Goal: Check status: Check status

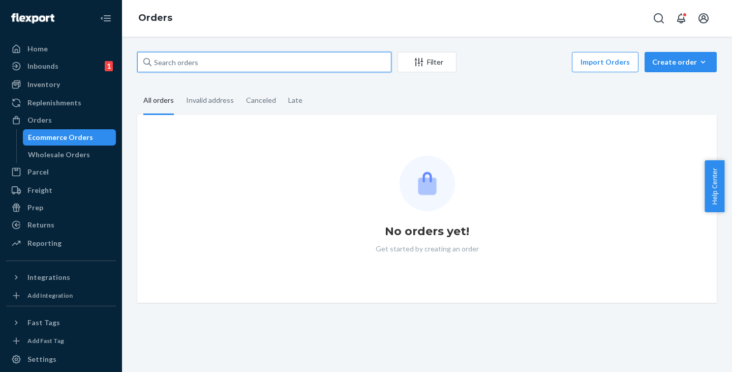
click at [176, 59] on input "text" at bounding box center [264, 62] width 254 height 20
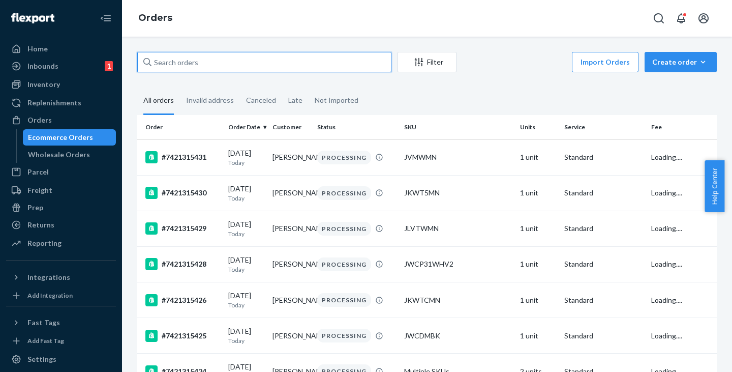
paste input "[PERSON_NAME]"
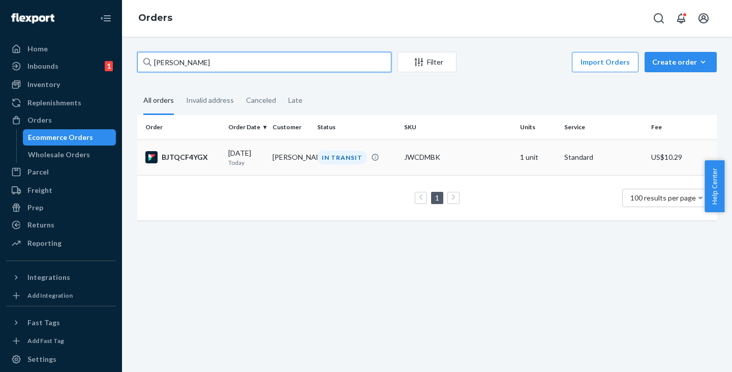
type input "[PERSON_NAME]"
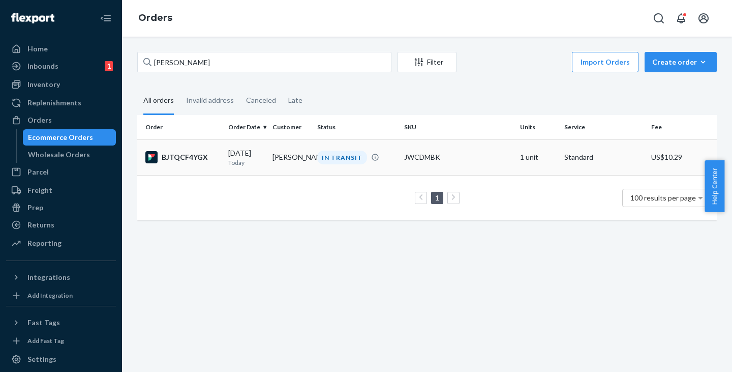
click at [291, 161] on td "[PERSON_NAME]" at bounding box center [290, 157] width 44 height 36
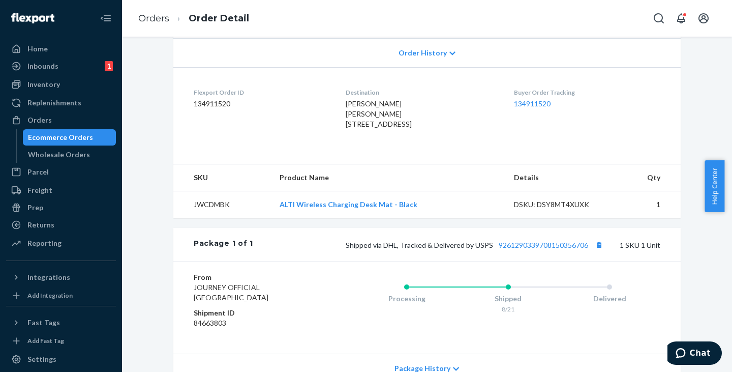
scroll to position [254, 0]
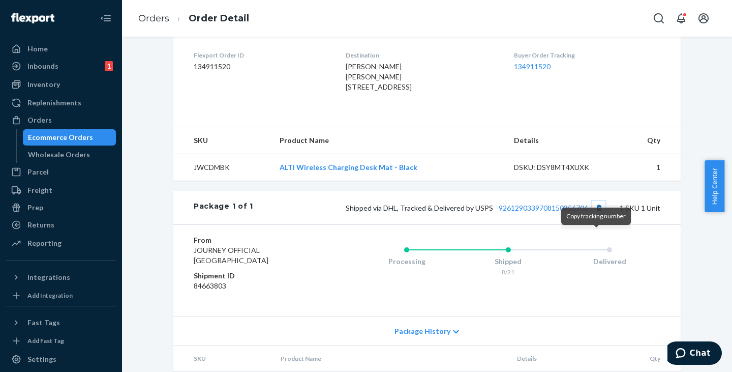
click at [597, 214] on button "Copy tracking number" at bounding box center [598, 207] width 13 height 13
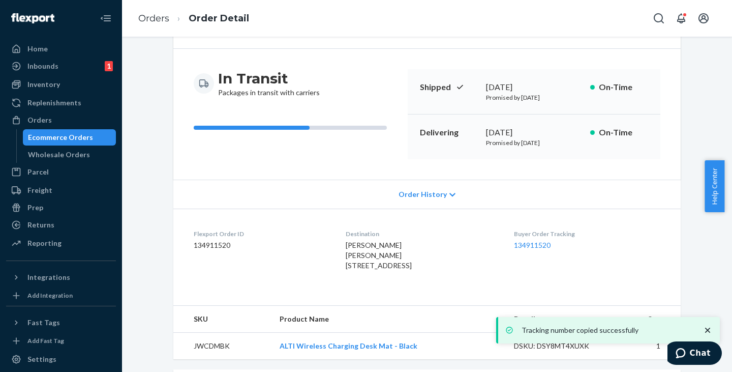
scroll to position [0, 0]
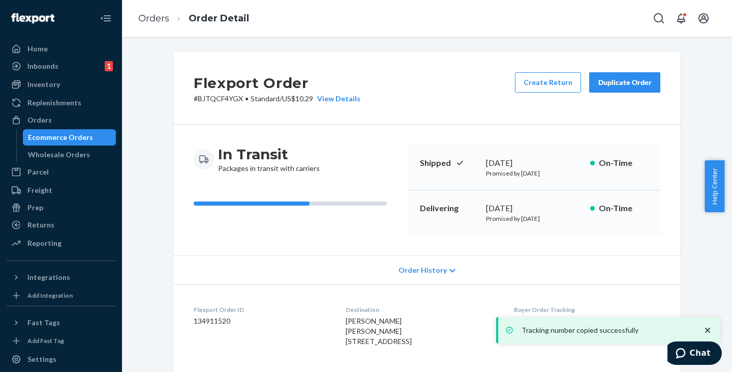
click at [223, 101] on p "# BJTQCF4YGX • Standard / US$10.29 View Details" at bounding box center [277, 99] width 167 height 10
copy p "BJTQCF4YGX"
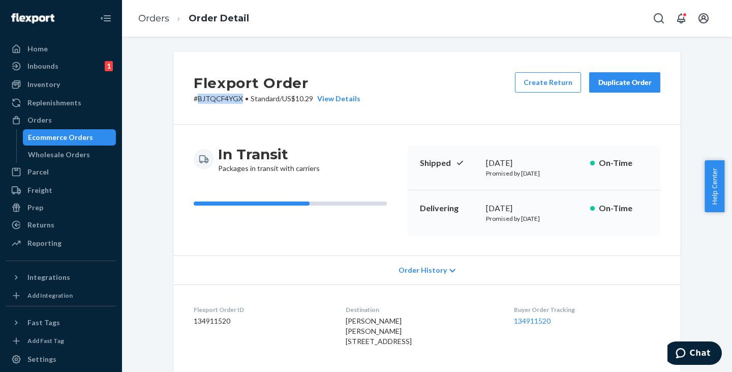
click at [78, 137] on div "Ecommerce Orders" at bounding box center [60, 137] width 65 height 10
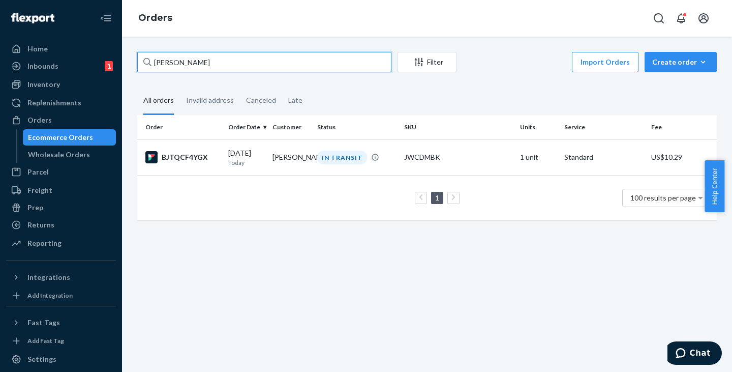
drag, startPoint x: 218, startPoint y: 65, endPoint x: 138, endPoint y: 56, distance: 79.7
click at [138, 56] on input "[PERSON_NAME]" at bounding box center [264, 62] width 254 height 20
paste input "SAGE S0133"
drag, startPoint x: 223, startPoint y: 59, endPoint x: 132, endPoint y: 62, distance: 91.6
click at [132, 62] on div "SAGE S0133 Filter Import Orders Create order Ecommerce order Removal order All …" at bounding box center [427, 142] width 595 height 180
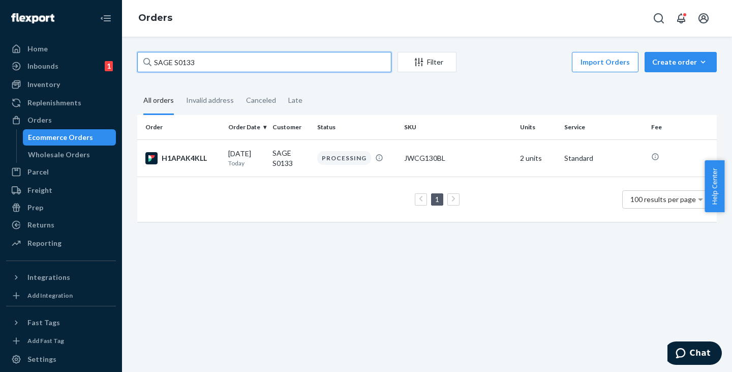
paste input "[PERSON_NAME]"
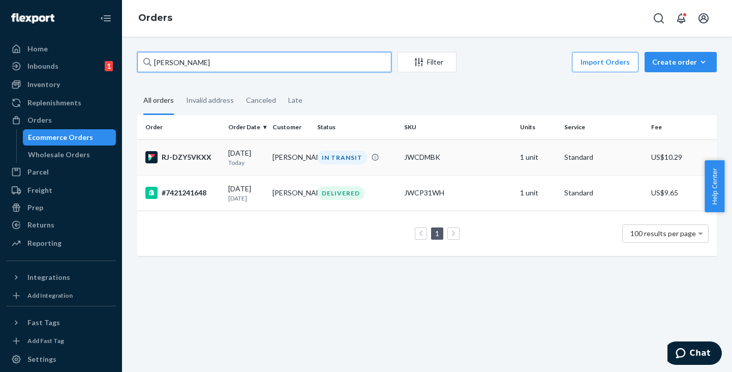
type input "[PERSON_NAME]"
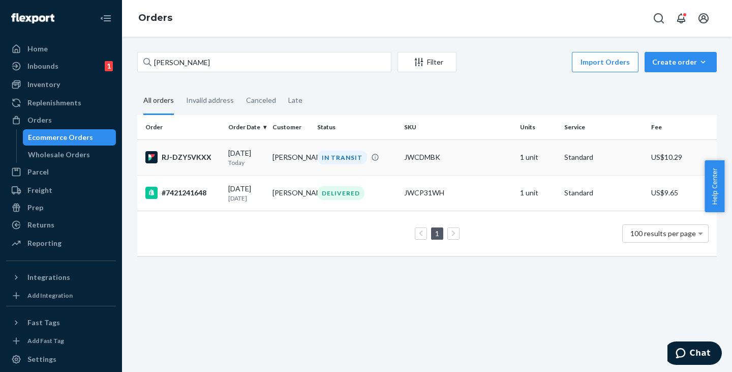
click at [285, 159] on td "[PERSON_NAME]" at bounding box center [290, 157] width 44 height 36
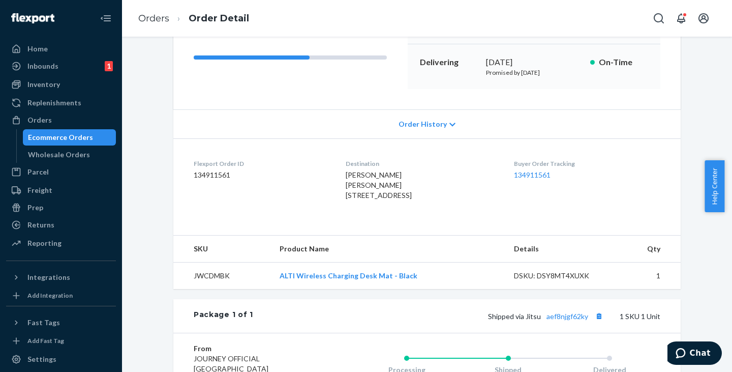
scroll to position [203, 0]
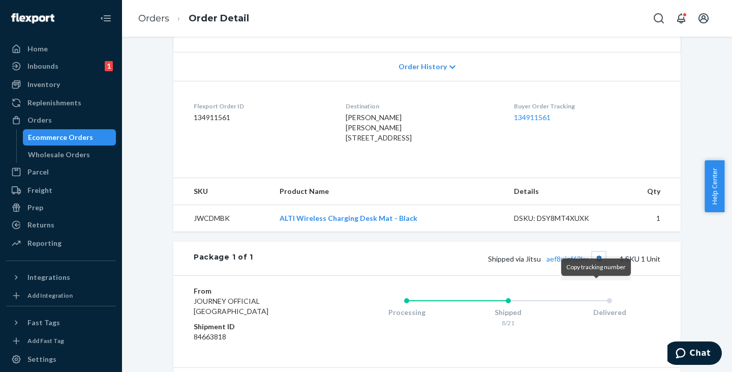
click at [595, 265] on button "Copy tracking number" at bounding box center [598, 258] width 13 height 13
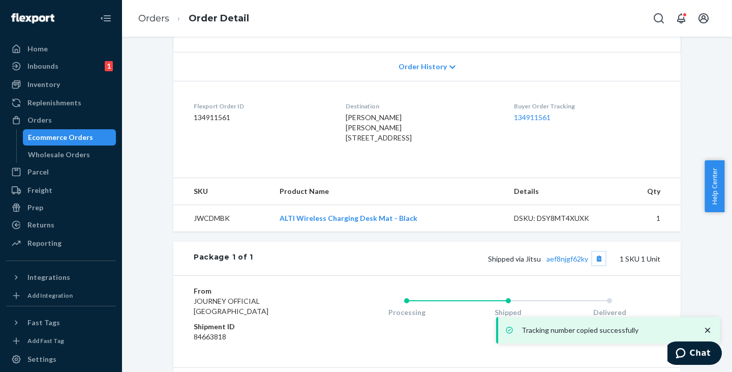
scroll to position [0, 0]
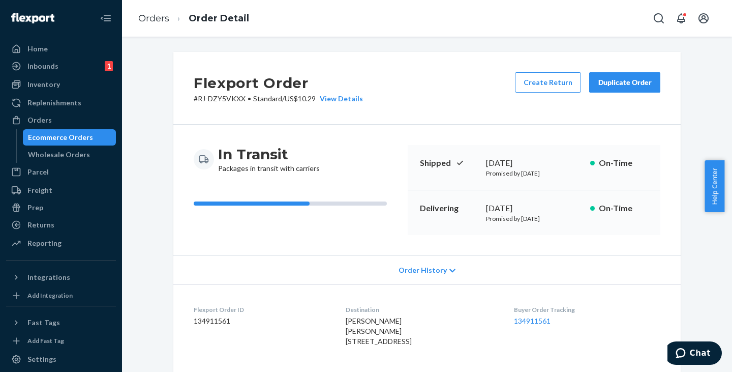
click at [208, 99] on p "# RJ-DZY5VKXX • Standard / US$10.29 View Details" at bounding box center [278, 99] width 169 height 10
click at [196, 100] on p "# RJ-DZY5VKXX • Standard / US$10.29 View Details" at bounding box center [278, 99] width 169 height 10
copy p "RJ-DZY5VKXX"
click at [80, 136] on div "Ecommerce Orders" at bounding box center [60, 137] width 65 height 10
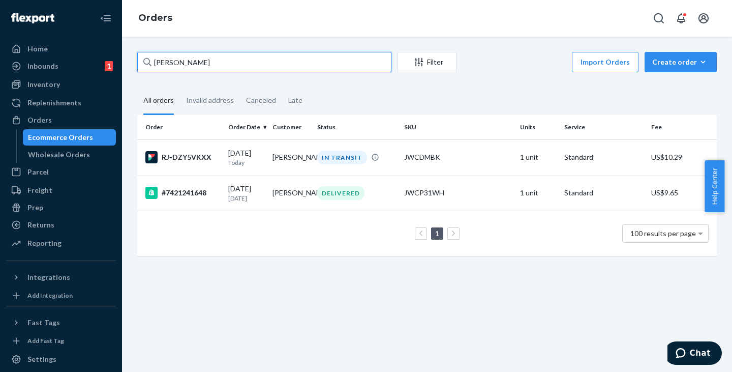
drag, startPoint x: 232, startPoint y: 65, endPoint x: 137, endPoint y: 65, distance: 95.1
click at [137, 65] on input "[PERSON_NAME]" at bounding box center [264, 62] width 254 height 20
paste input "CODY MCKINNEY"
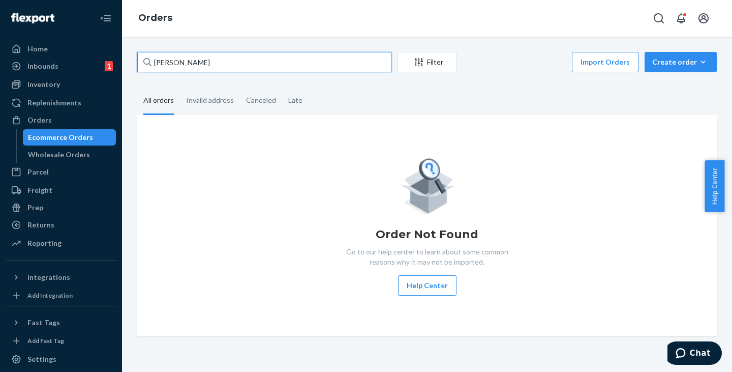
drag, startPoint x: 220, startPoint y: 63, endPoint x: 117, endPoint y: 63, distance: 103.2
click at [117, 63] on div "Home Inbounds 1 Shipping Plans Problems 1 Inventory Products Replenishments Ord…" at bounding box center [366, 186] width 732 height 372
paste input "SAGE S0133"
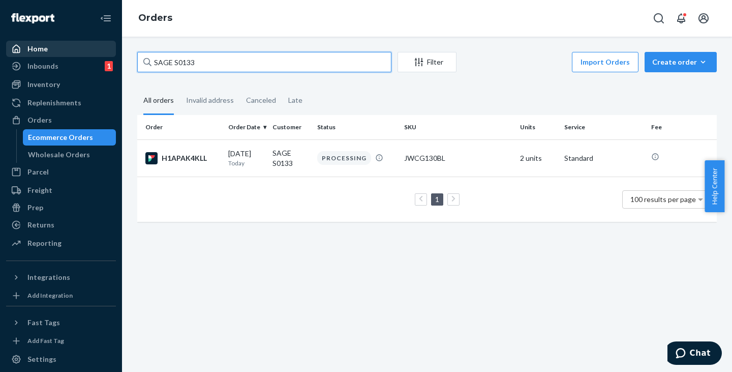
drag, startPoint x: 211, startPoint y: 59, endPoint x: 96, endPoint y: 49, distance: 115.3
click at [96, 49] on div "Home Inbounds 1 Shipping Plans Problems 1 Inventory Products Replenishments Ord…" at bounding box center [366, 186] width 732 height 372
type input "SAGE S013"
drag, startPoint x: 214, startPoint y: 55, endPoint x: 128, endPoint y: 52, distance: 86.0
click at [128, 52] on div "SAGE S013 Filter Import Orders Create order Ecommerce order Removal order All o…" at bounding box center [427, 204] width 610 height 335
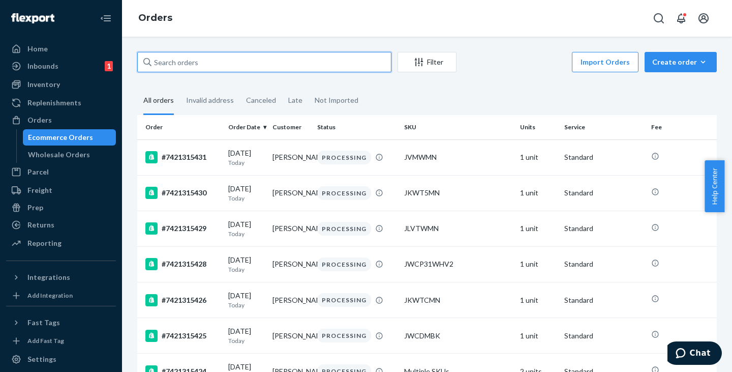
click at [241, 55] on input "text" at bounding box center [264, 62] width 254 height 20
paste input "SAGE S013"
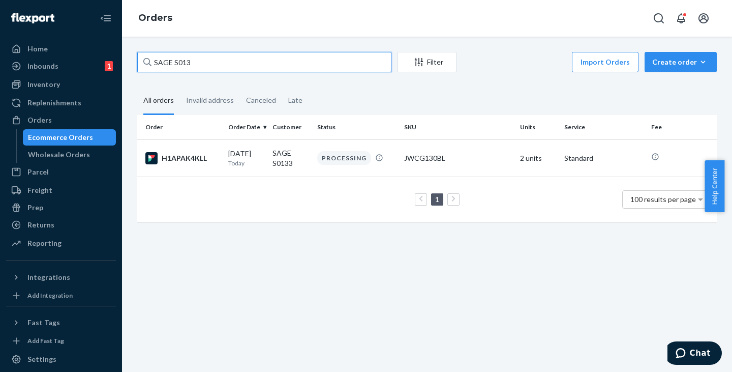
type input "SAGE S013"
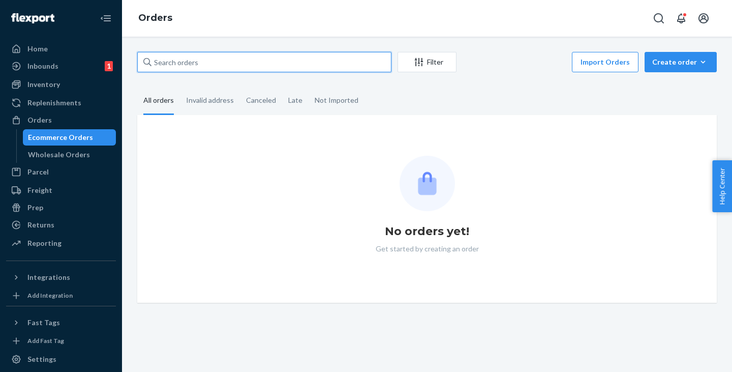
click at [201, 62] on input "text" at bounding box center [264, 62] width 254 height 20
paste input "SAGE S013"
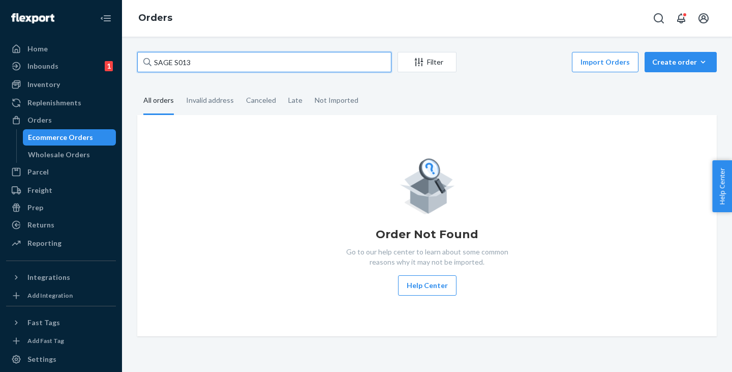
type input "SAGE S013"
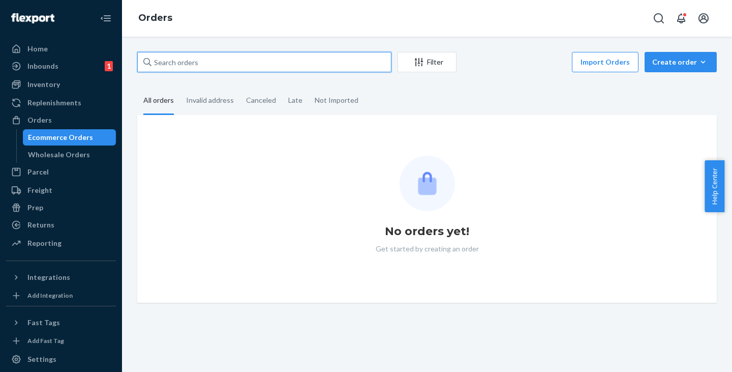
click at [179, 57] on input "text" at bounding box center [264, 62] width 254 height 20
paste input "SAGE S013"
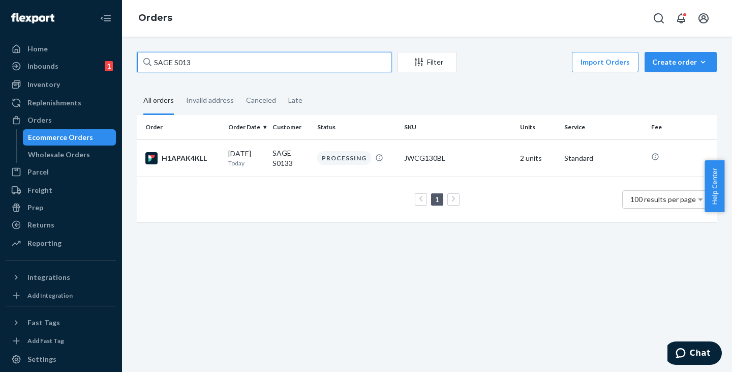
type input "SAGE S013"
